Goal: Task Accomplishment & Management: Complete application form

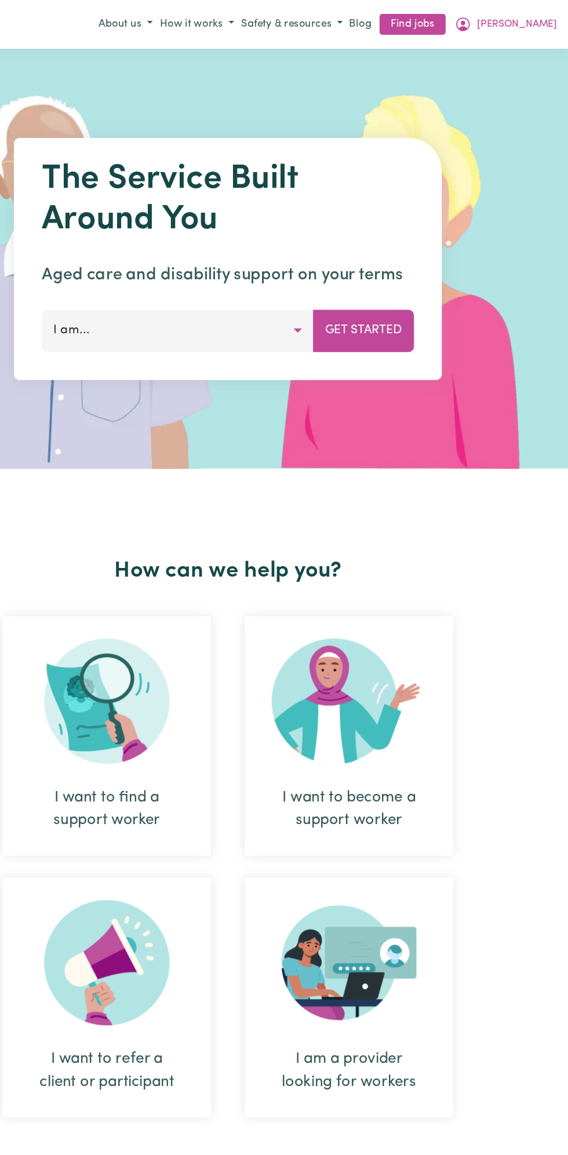
click at [542, 20] on span "[PERSON_NAME]" at bounding box center [525, 20] width 67 height 13
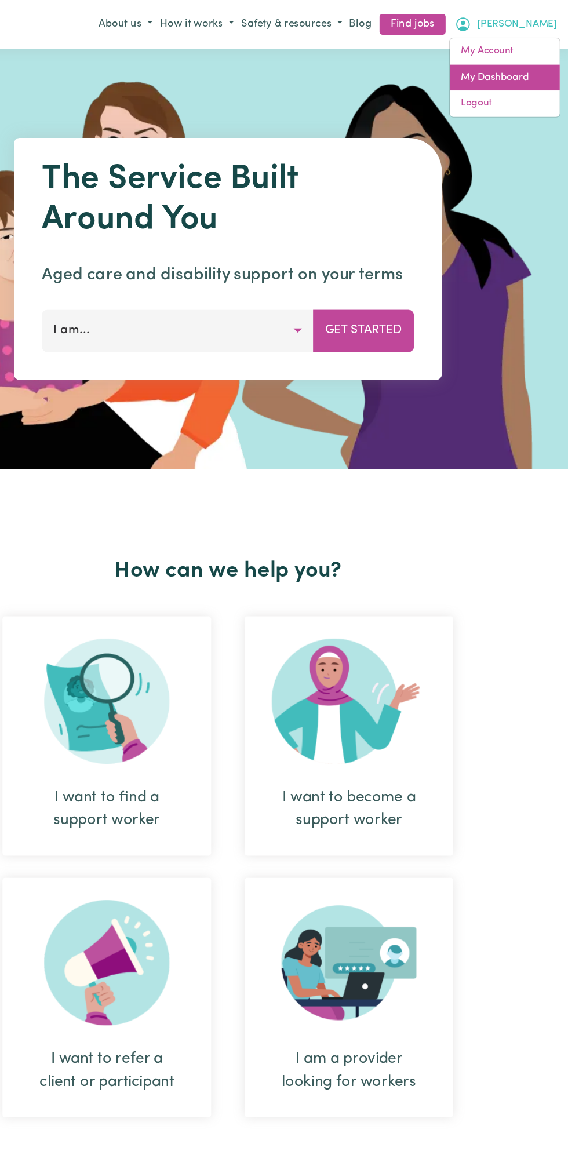
click at [512, 61] on link "My Dashboard" at bounding box center [515, 65] width 92 height 22
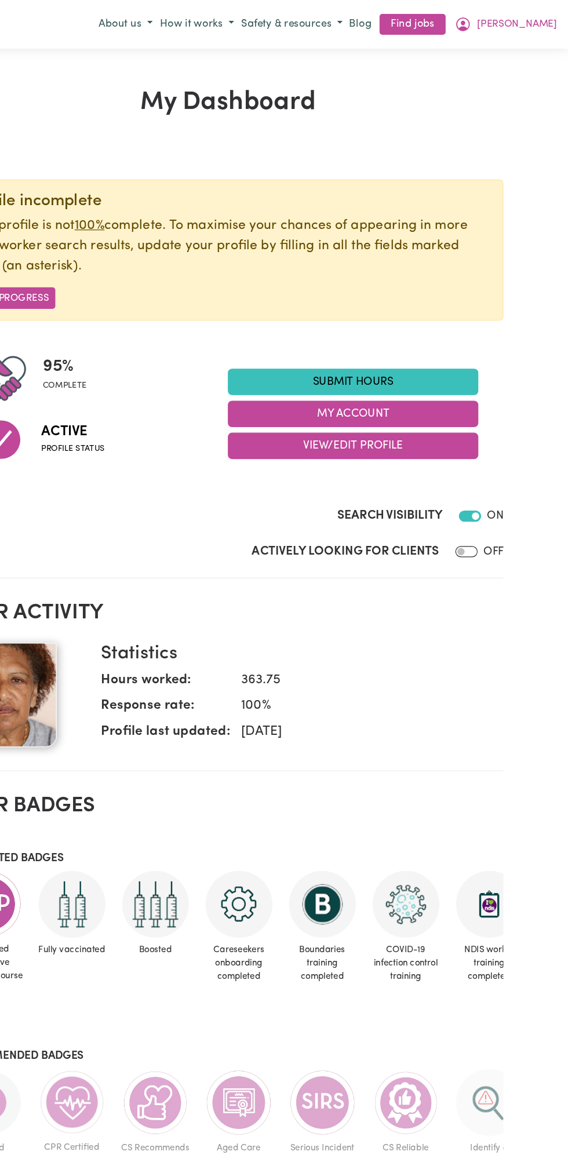
click at [390, 312] on link "Submit Hours" at bounding box center [388, 318] width 209 height 22
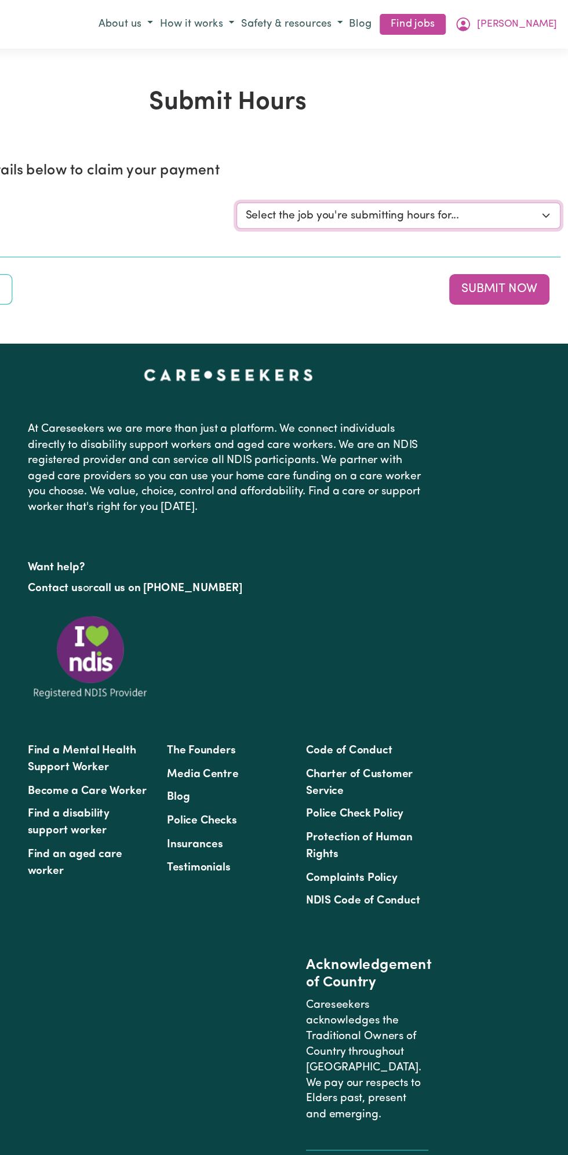
click at [424, 179] on select "Select the job you're submitting hours for... [Vartouhie ([PERSON_NAME]) [PERSO…" at bounding box center [426, 180] width 270 height 22
select select "13810"
click at [291, 169] on select "Select the job you're submitting hours for... [Vartouhie ([PERSON_NAME]) [PERSO…" at bounding box center [426, 180] width 270 height 22
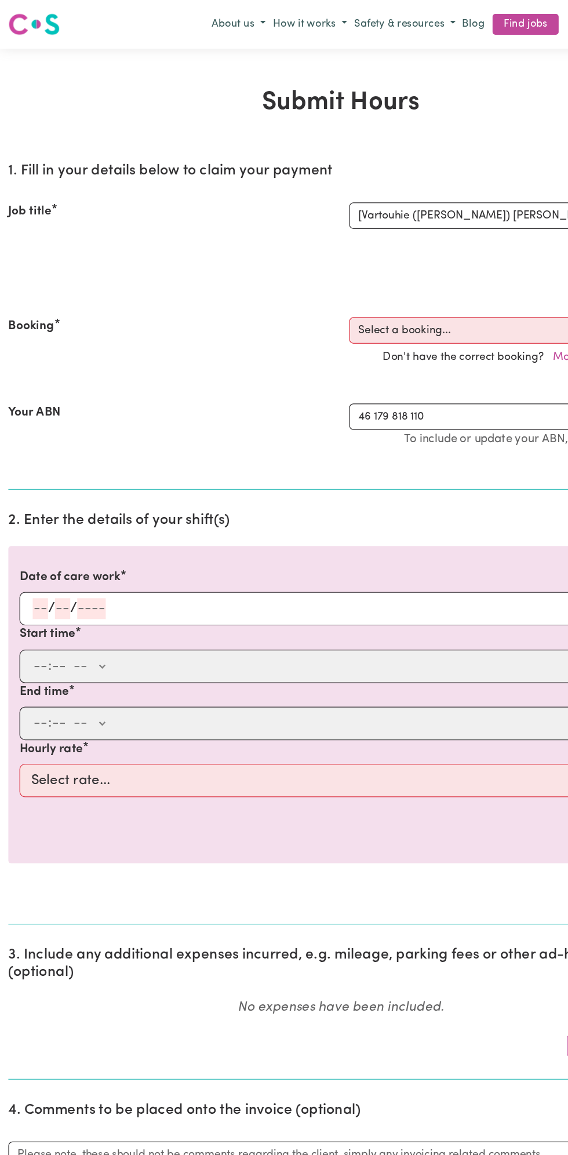
click at [46, 508] on input "number" at bounding box center [52, 506] width 13 height 17
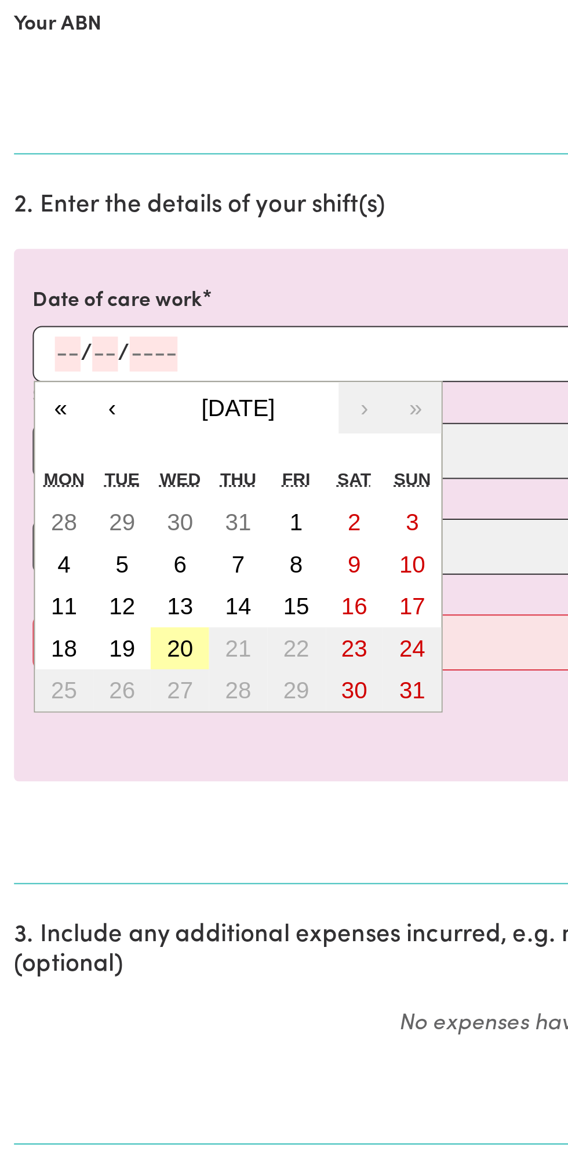
click at [93, 649] on abbr "20" at bounding box center [89, 653] width 13 height 13
type input "[DATE]"
type input "20"
type input "8"
type input "2025"
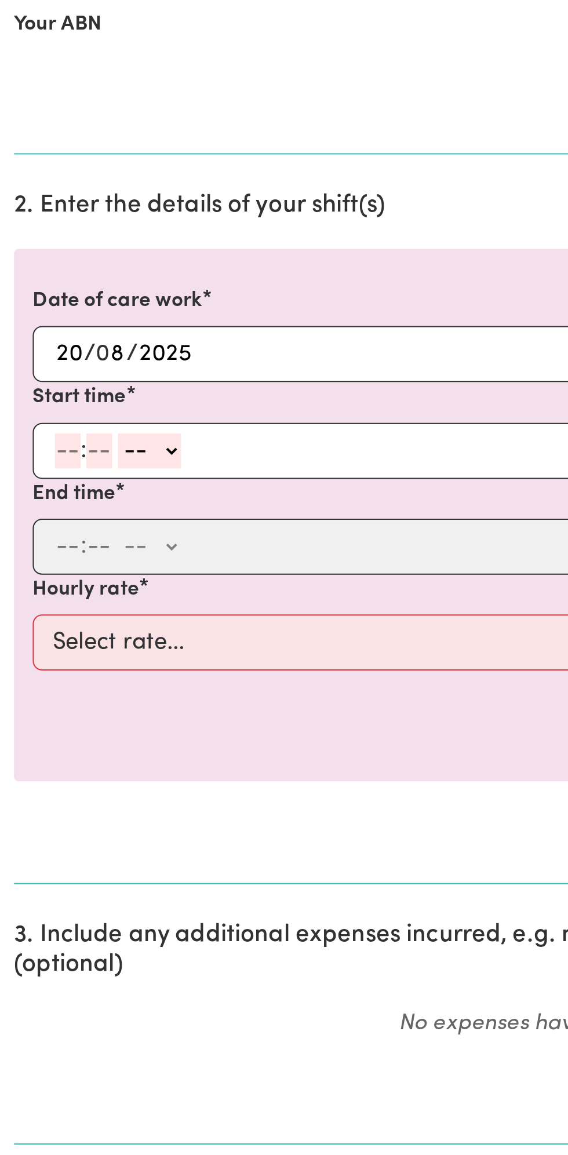
click at [35, 549] on input "number" at bounding box center [33, 555] width 13 height 17
type input "12"
type input "0"
click at [90, 552] on select "-- AM PM" at bounding box center [75, 555] width 31 height 17
select select "pm"
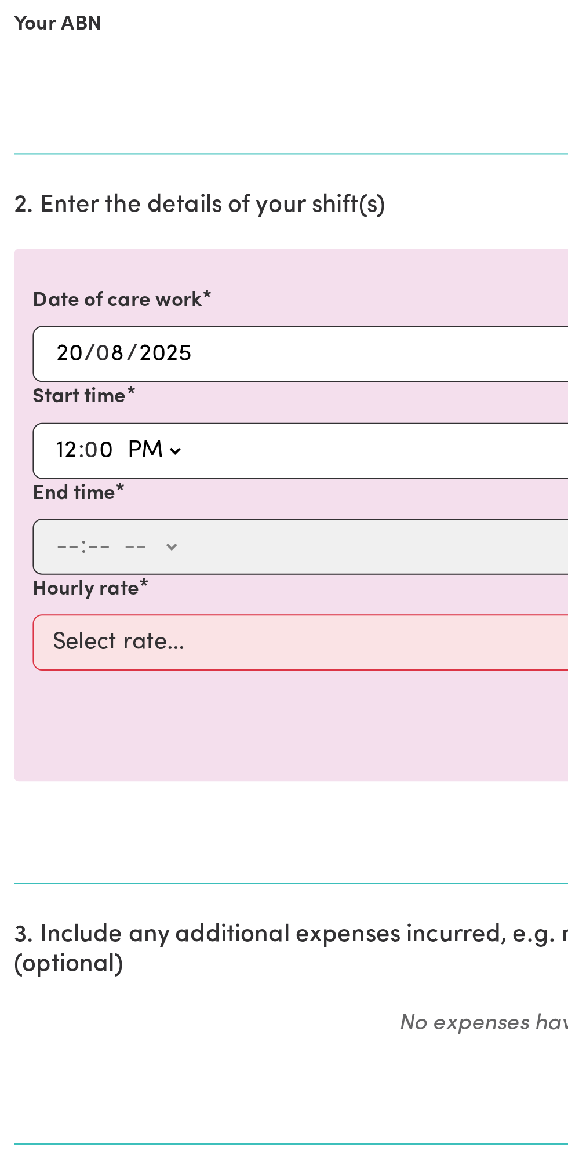
click at [60, 547] on select "-- AM PM" at bounding box center [75, 555] width 31 height 17
type input "12:00"
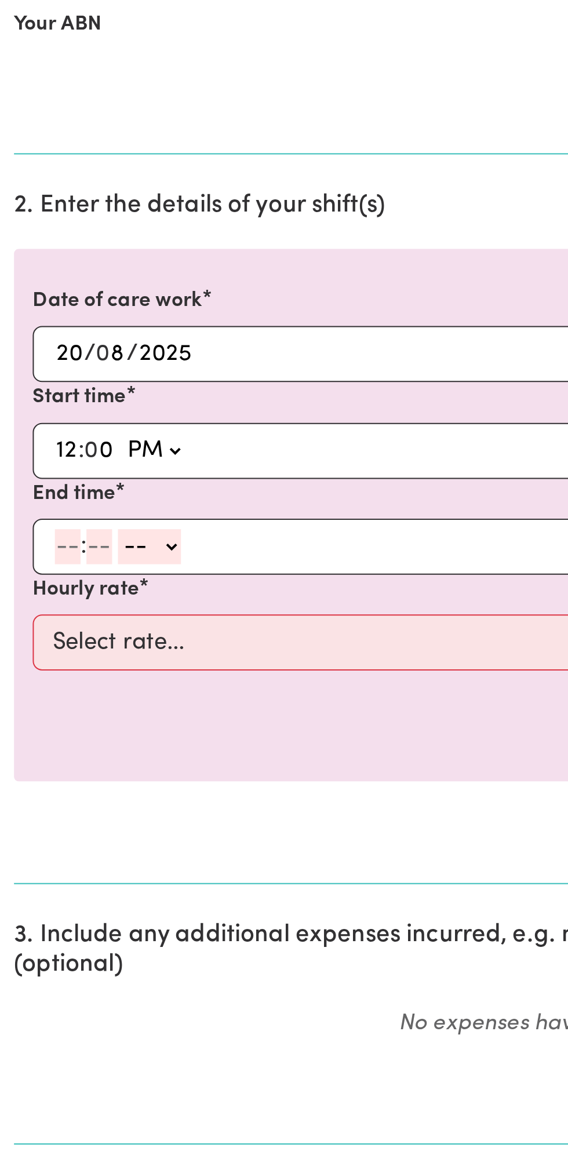
click at [15, 603] on div "End time : -- AM PM" at bounding box center [283, 593] width 549 height 48
click at [36, 600] on input "number" at bounding box center [33, 602] width 13 height 17
type input "1"
click at [42, 595] on input "number" at bounding box center [44, 602] width 13 height 17
type input "0"
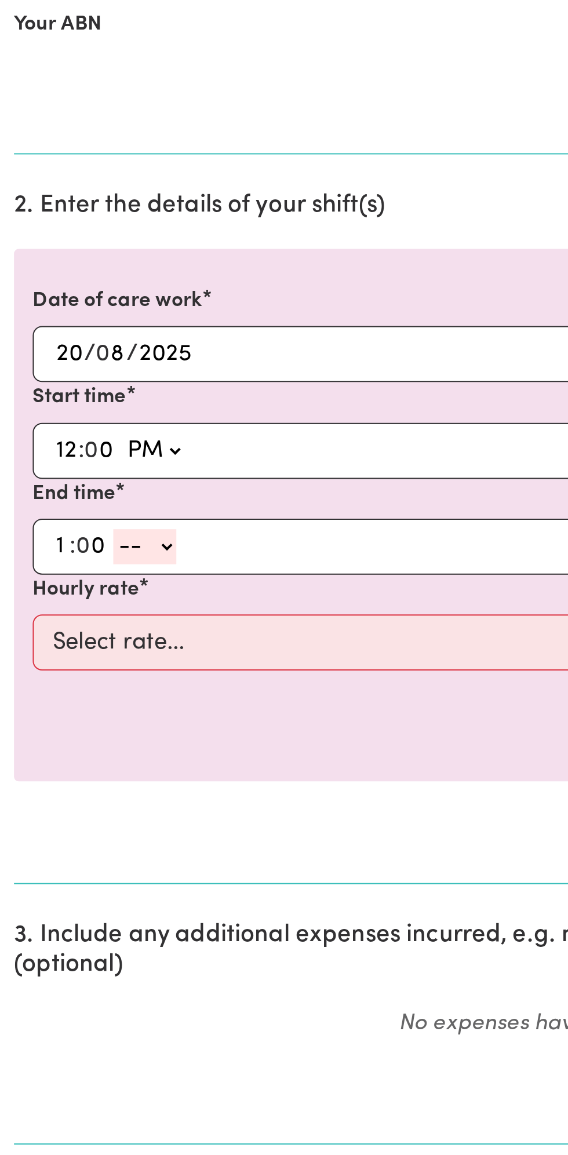
click at [81, 596] on select "-- AM PM" at bounding box center [71, 602] width 31 height 17
select select "pm"
click at [56, 594] on select "-- AM PM" at bounding box center [71, 602] width 31 height 17
type input "13:00"
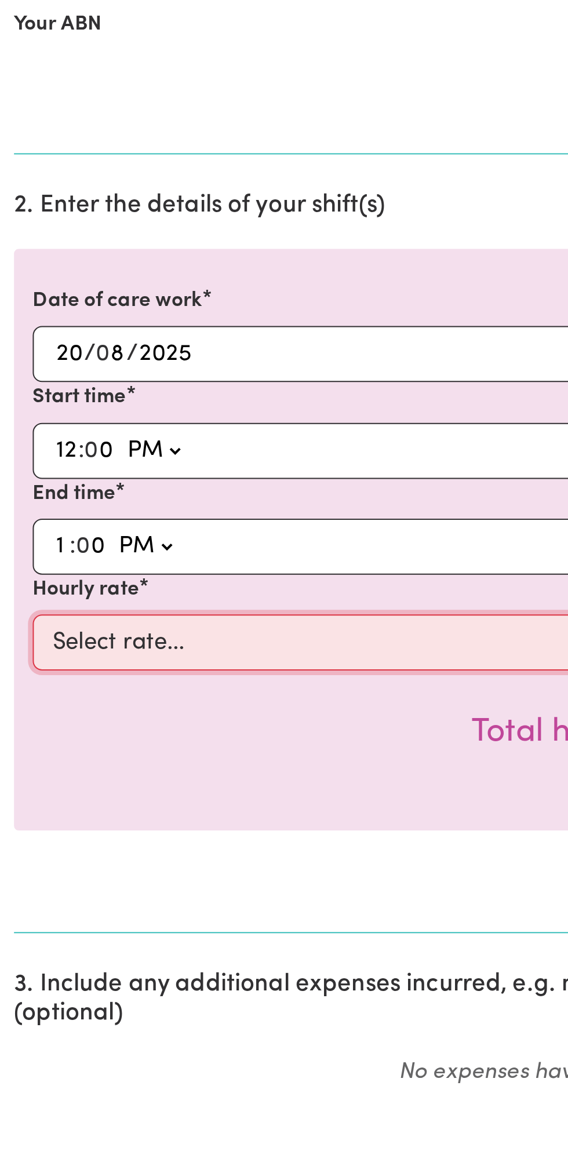
click at [128, 647] on select "Select rate... $49.00 (Weekday) $60.00 ([DATE])" at bounding box center [284, 650] width 536 height 28
select select "49-Weekday"
click at [16, 636] on select "Select rate... $49.00 (Weekday) $60.00 ([DATE])" at bounding box center [284, 650] width 536 height 28
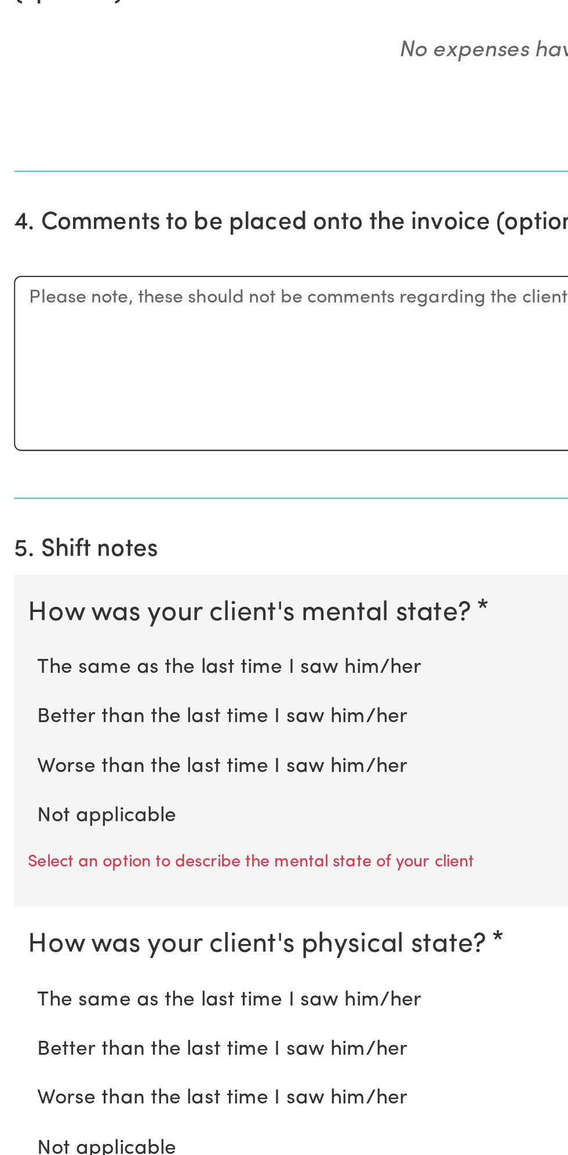
scroll to position [257, 0]
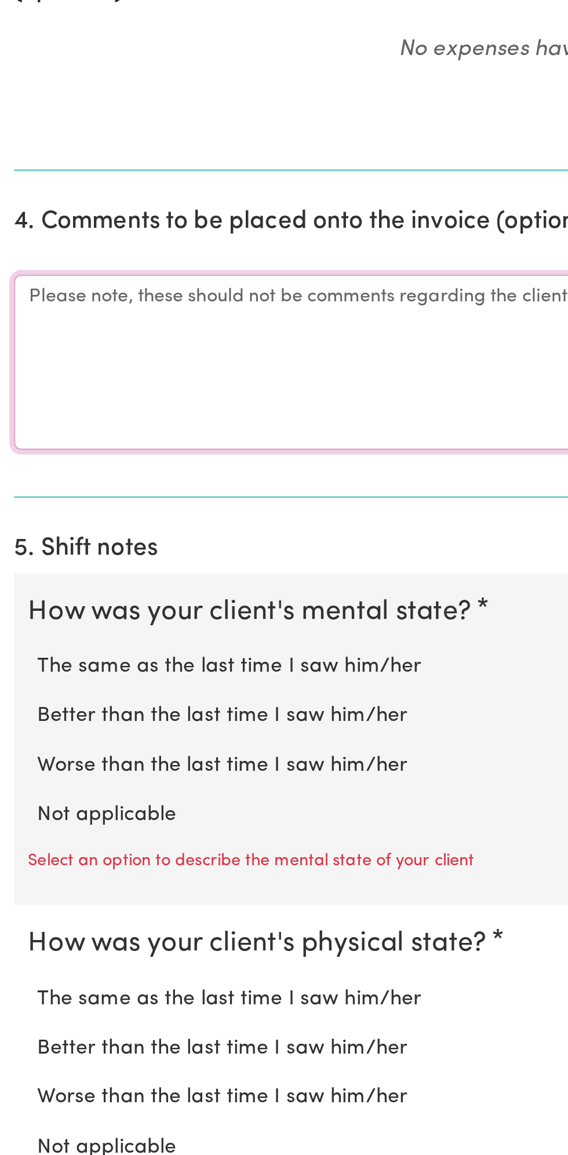
click at [56, 744] on textarea "Comments" at bounding box center [284, 761] width 554 height 87
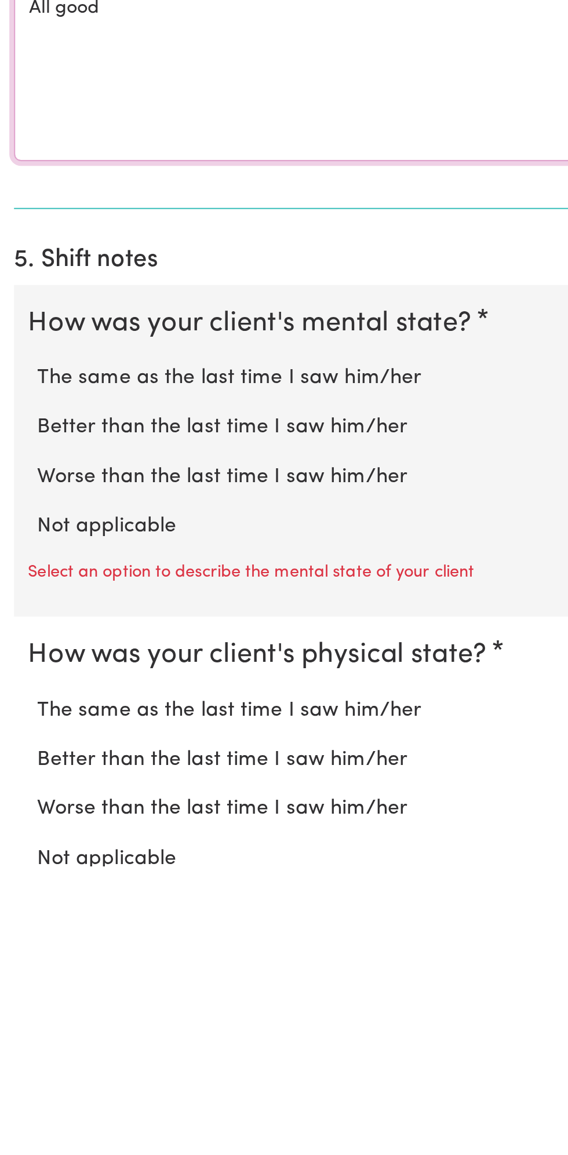
type textarea "All good"
click at [75, 981] on label "Not applicable" at bounding box center [284, 986] width 531 height 15
click at [19, 979] on input "Not applicable" at bounding box center [18, 978] width 1 height 1
radio input "true"
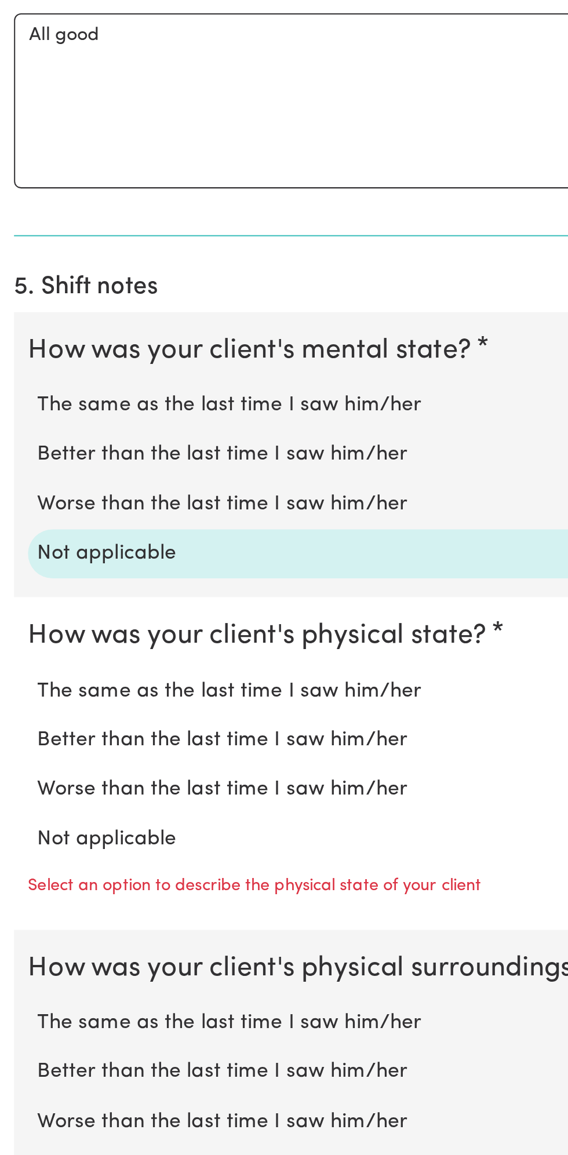
scroll to position [429, 0]
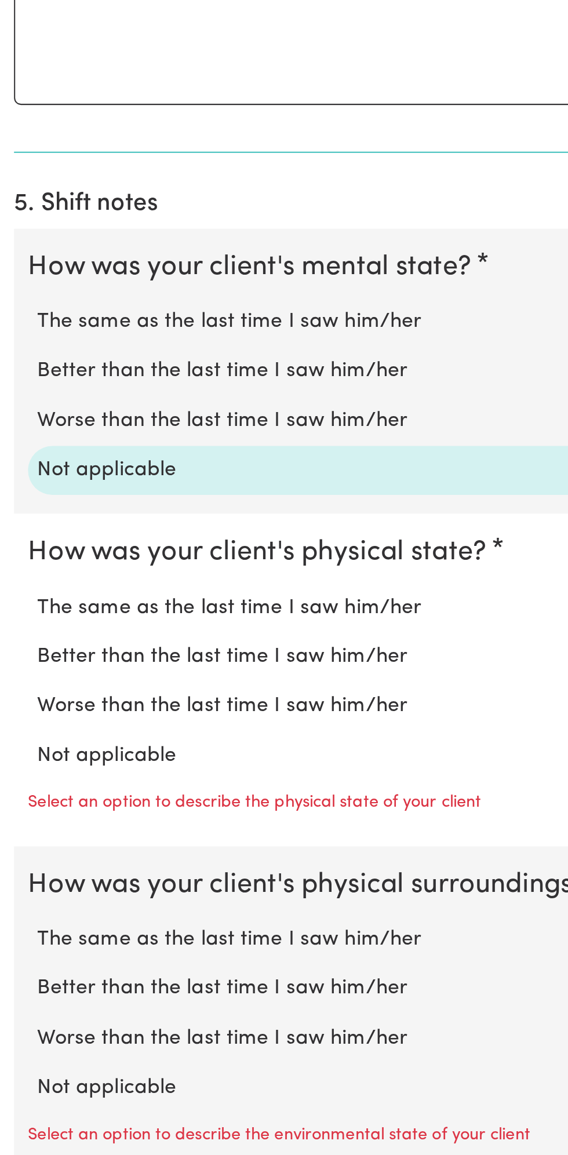
click at [71, 952] on label "Not applicable" at bounding box center [284, 956] width 531 height 15
click at [19, 949] on input "Not applicable" at bounding box center [18, 949] width 1 height 1
radio input "true"
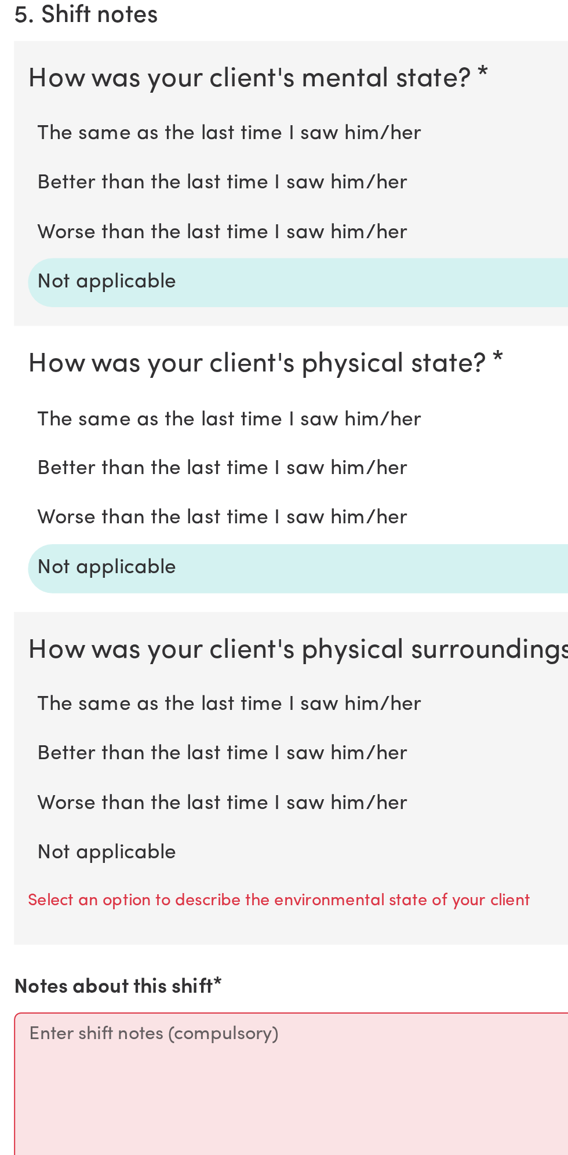
scroll to position [522, 0]
click at [74, 998] on label "Not applicable" at bounding box center [284, 1005] width 531 height 15
click at [19, 997] on input "Not applicable" at bounding box center [18, 997] width 1 height 1
radio input "true"
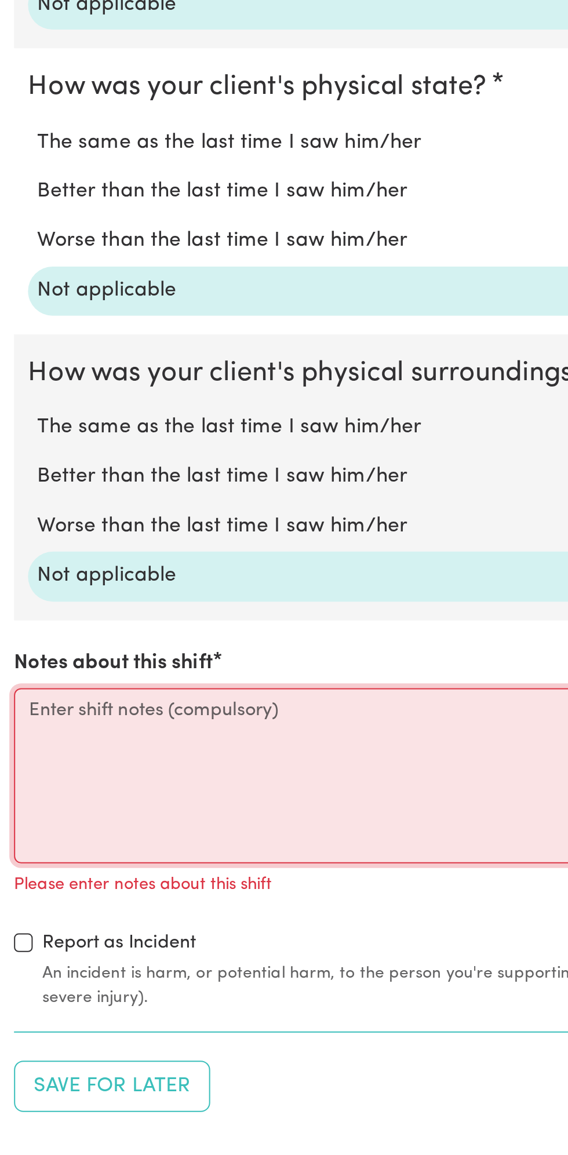
click at [67, 953] on textarea "Notes about this shift" at bounding box center [284, 955] width 554 height 87
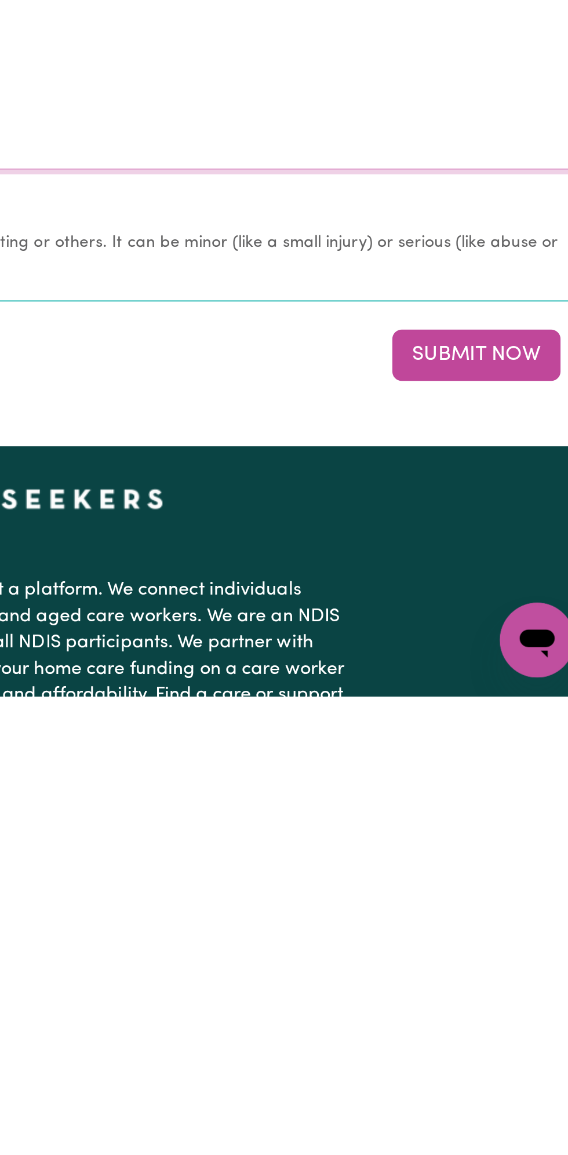
scroll to position [776, 0]
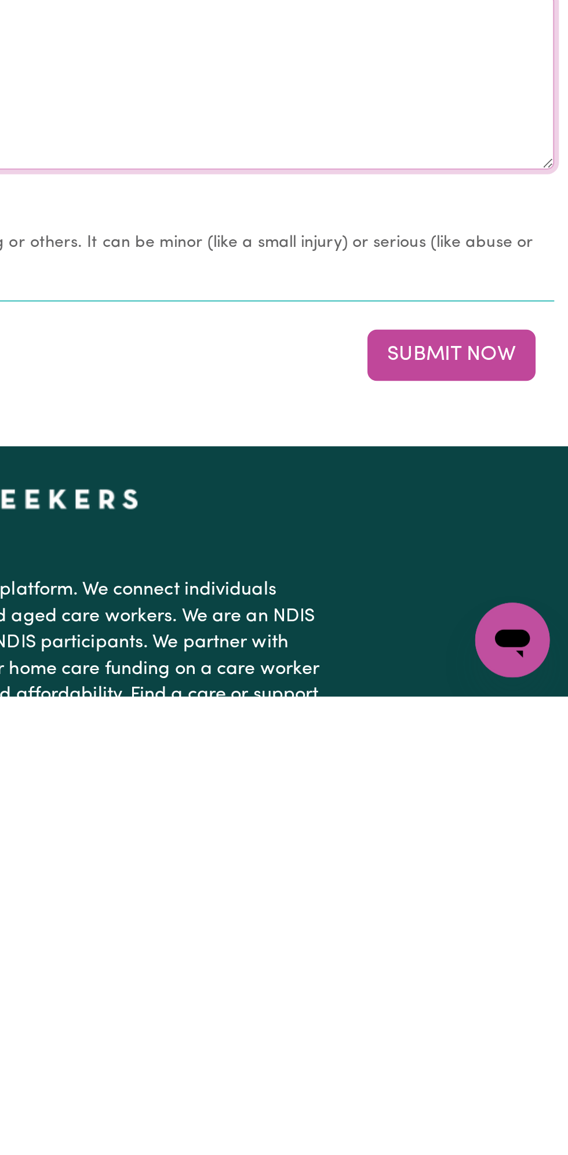
type textarea "Nothing changes all good"
click at [512, 978] on button "Submit Now" at bounding box center [509, 986] width 83 height 26
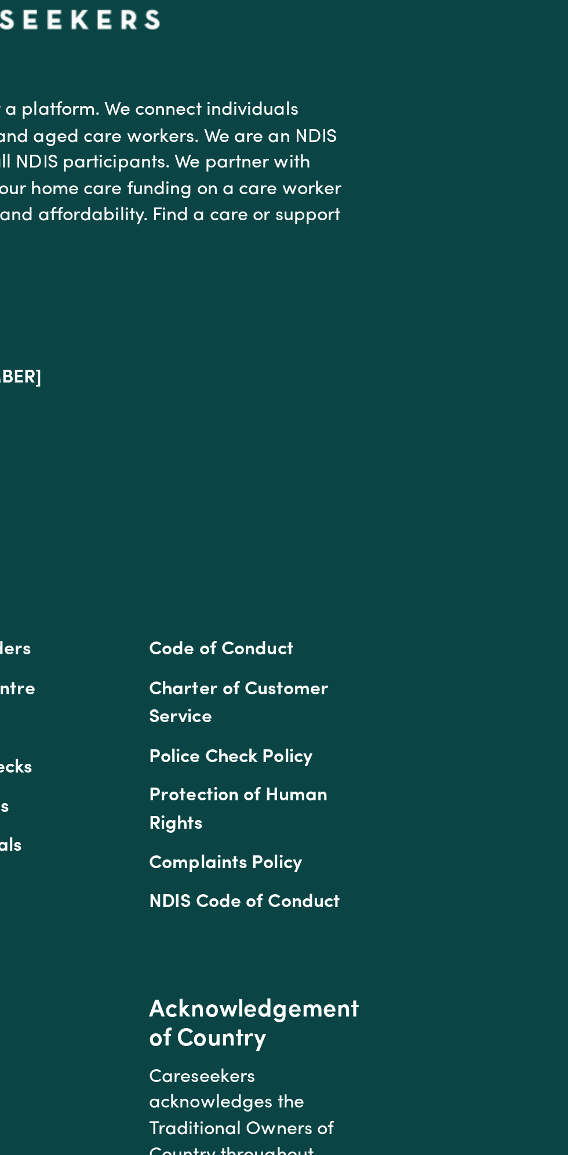
scroll to position [0, 0]
